Goal: Navigation & Orientation: Understand site structure

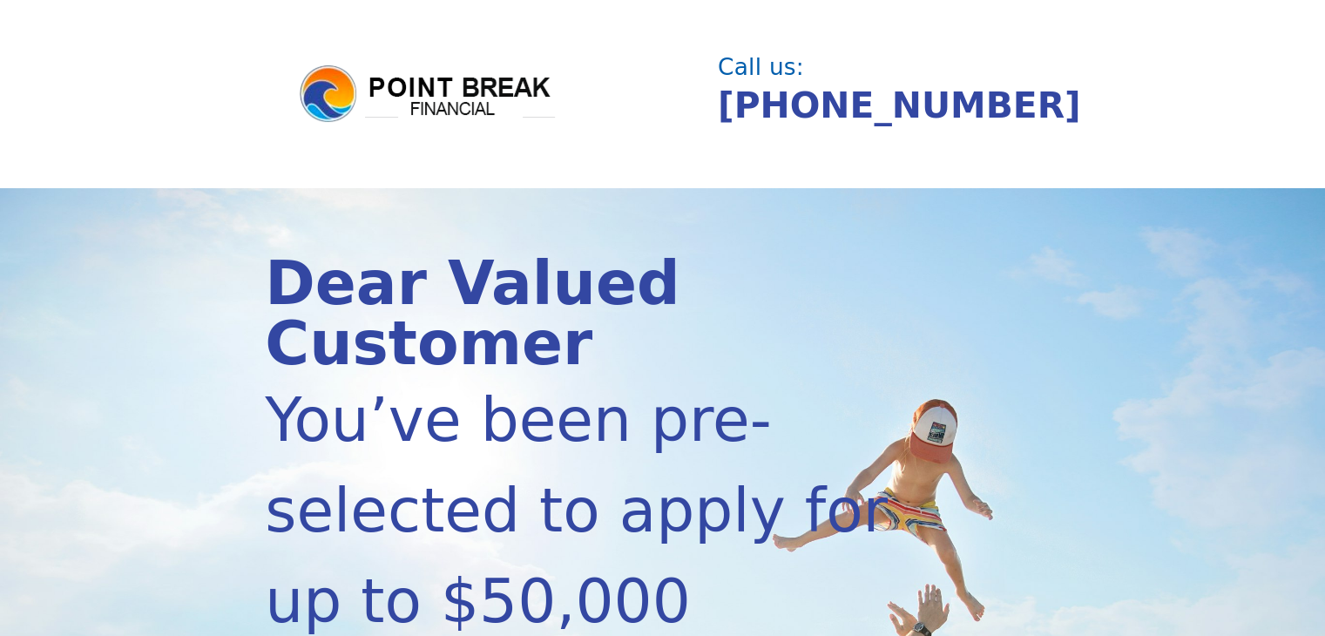
click at [404, 79] on img at bounding box center [427, 94] width 261 height 63
click at [322, 84] on img at bounding box center [427, 94] width 261 height 63
click at [472, 105] on img at bounding box center [427, 94] width 261 height 63
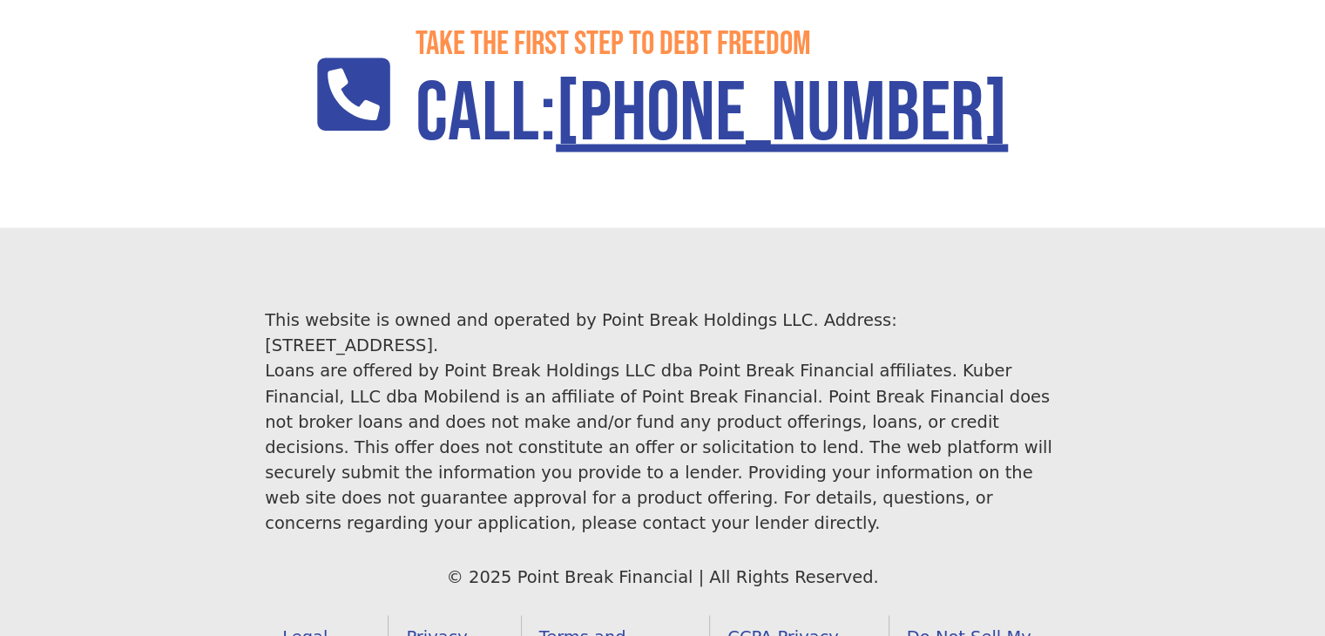
scroll to position [3014, 0]
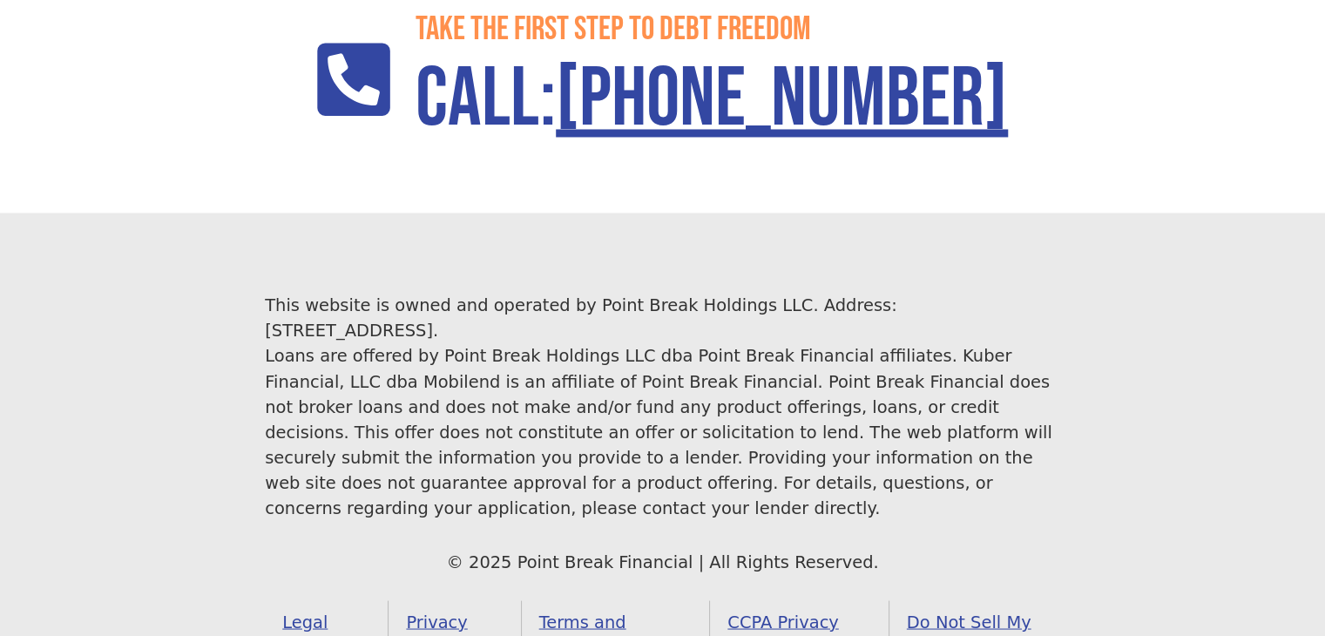
click at [336, 600] on link "Legal Notice" at bounding box center [327, 634] width 124 height 68
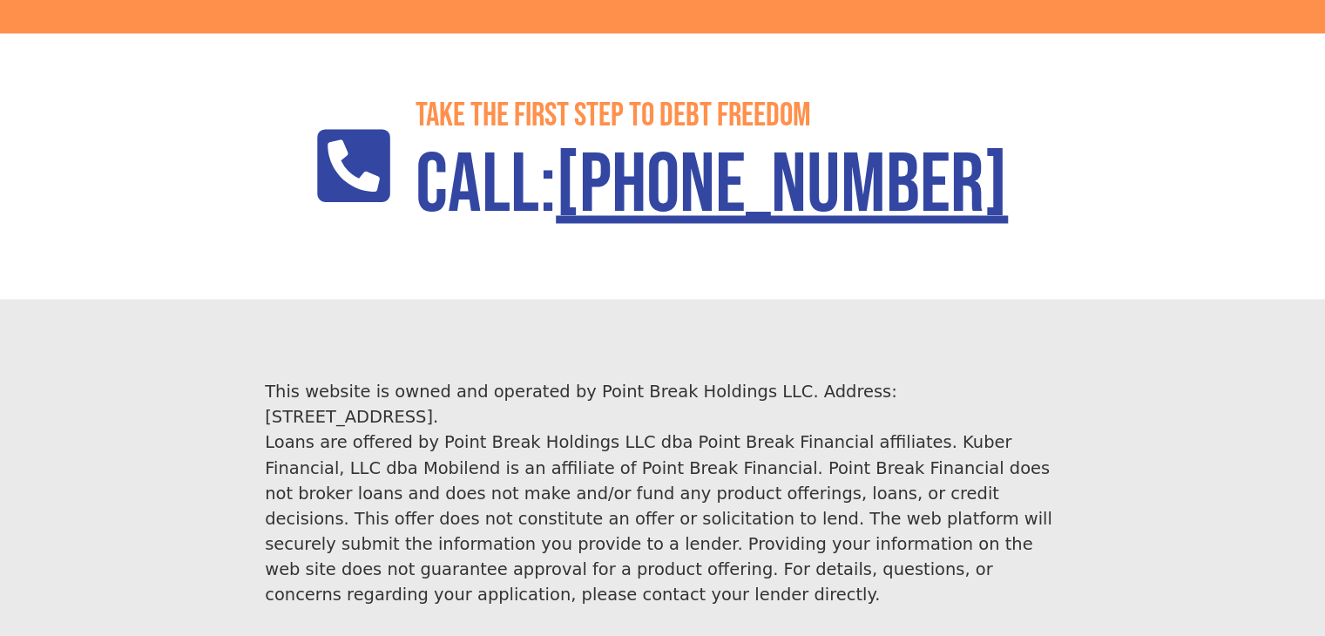
scroll to position [3014, 0]
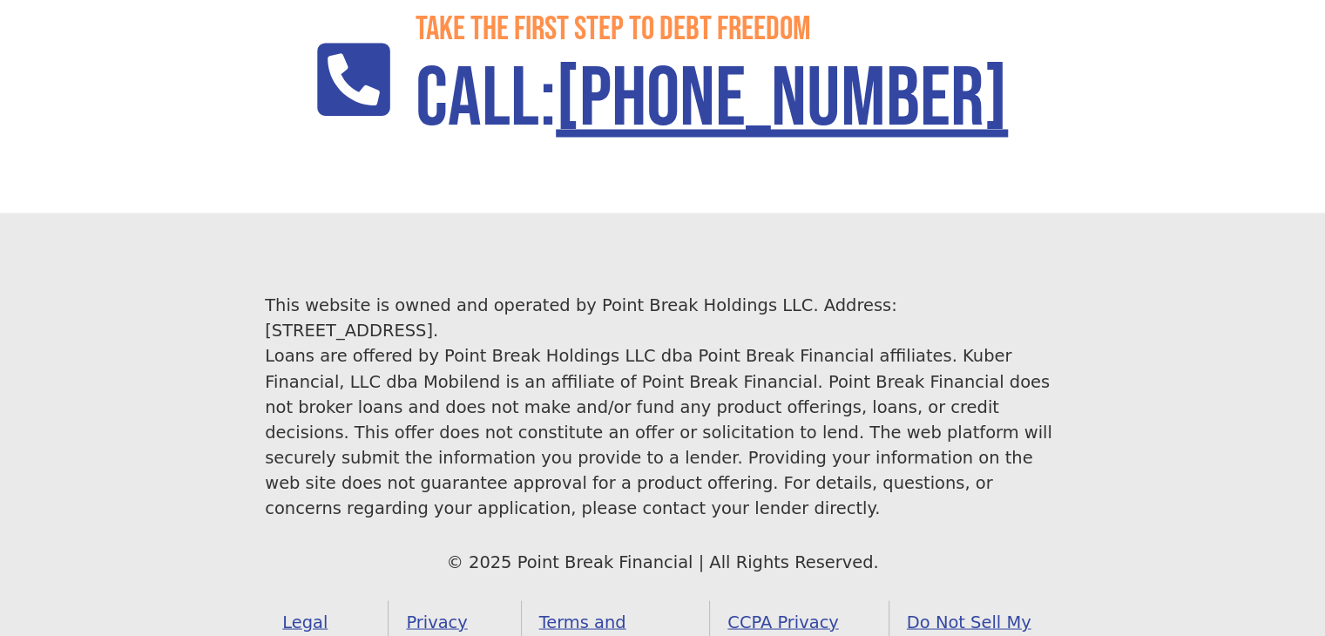
click at [457, 600] on link "Privacy Policy" at bounding box center [454, 634] width 132 height 68
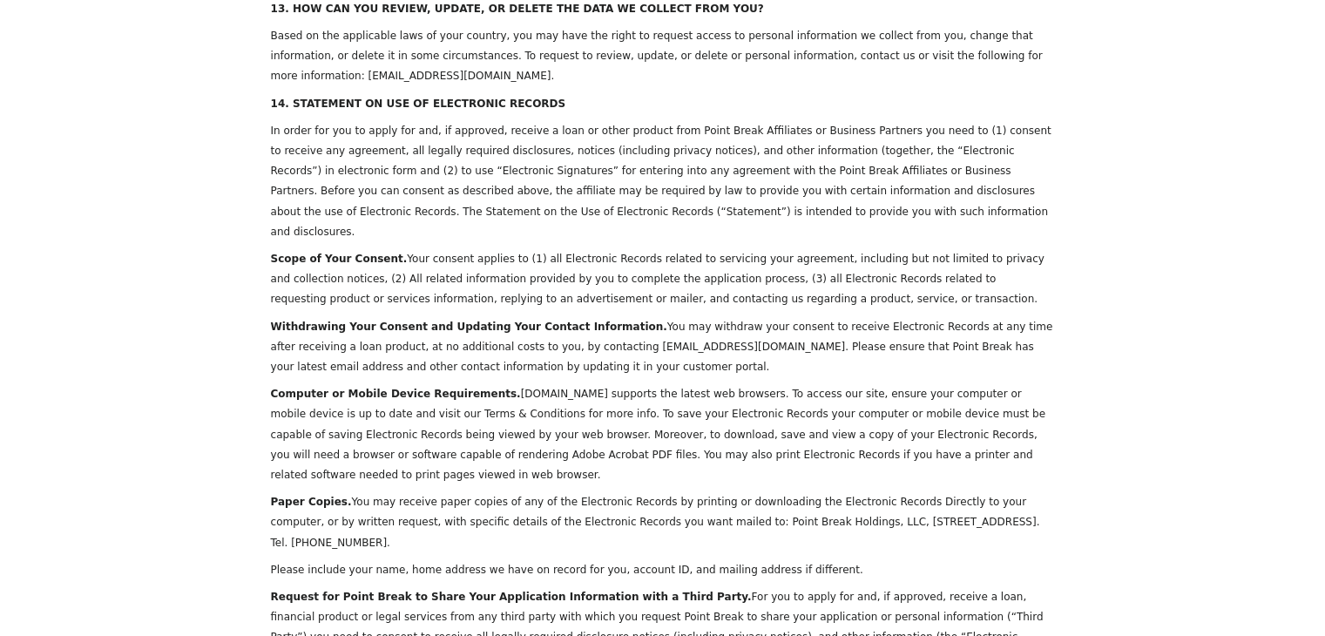
scroll to position [6808, 0]
